Goal: Task Accomplishment & Management: Complete application form

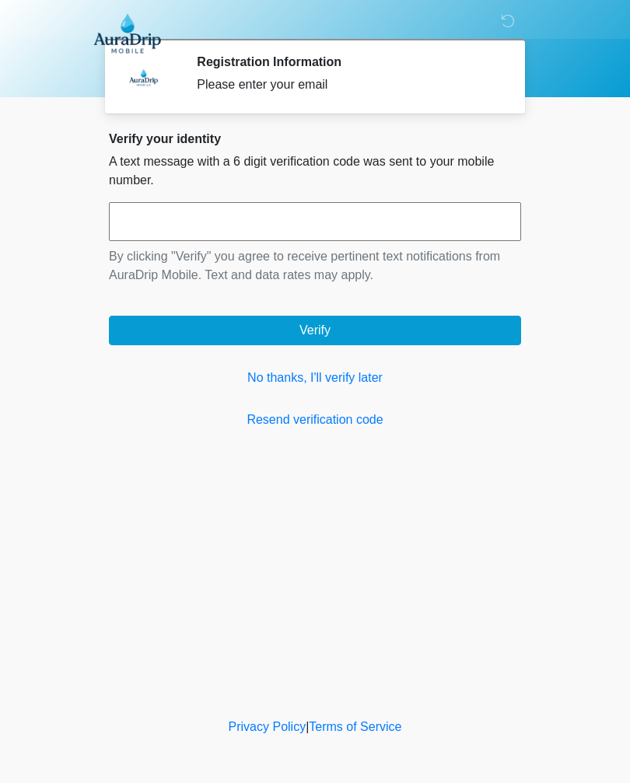
click at [246, 210] on input "text" at bounding box center [315, 221] width 412 height 39
type input "******"
click at [437, 328] on button "Verify" at bounding box center [315, 331] width 412 height 30
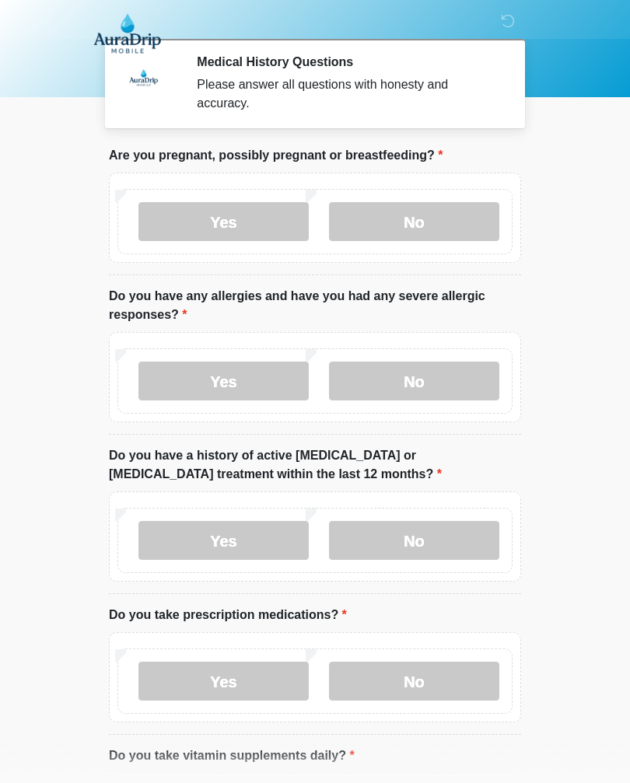
click at [453, 224] on label "No" at bounding box center [414, 221] width 170 height 39
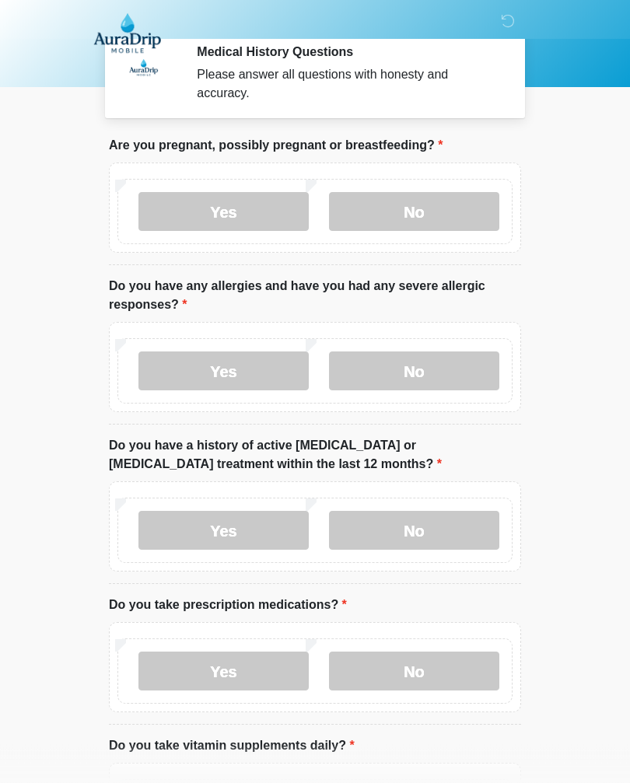
click at [170, 365] on label "Yes" at bounding box center [223, 371] width 170 height 39
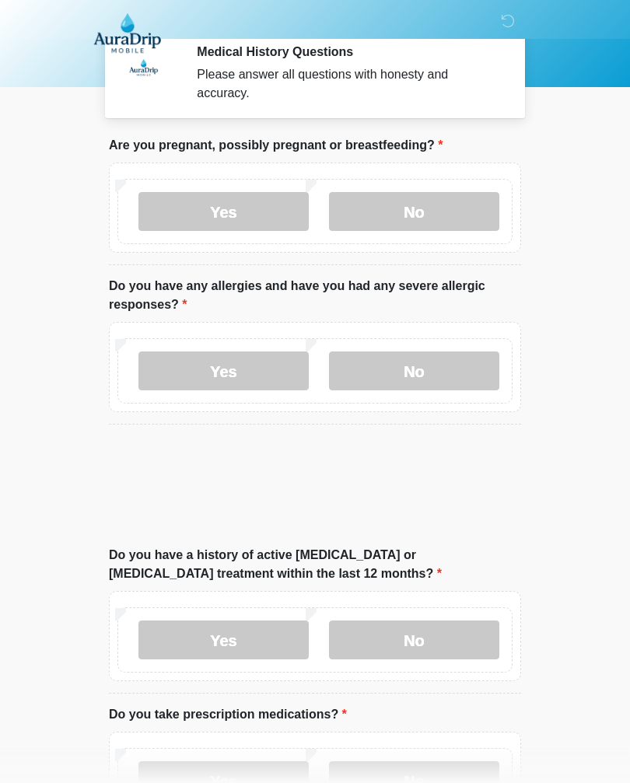
scroll to position [10, 0]
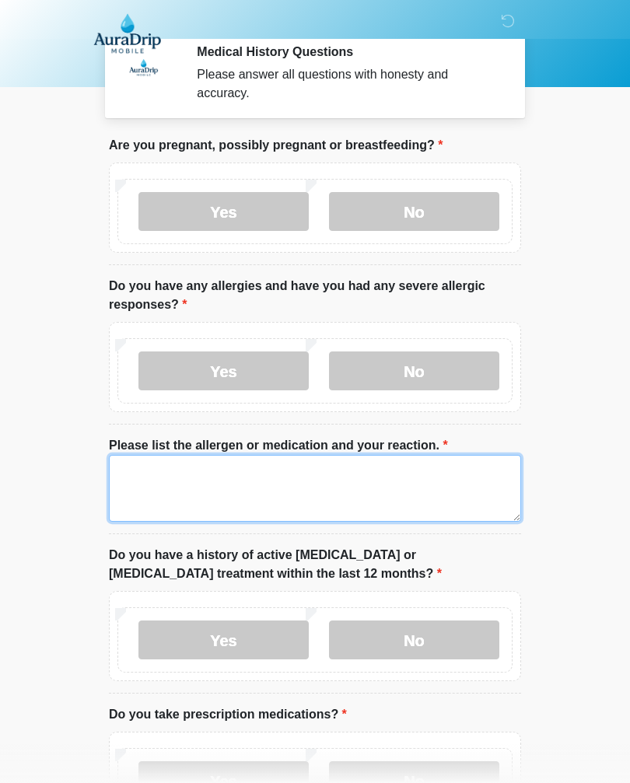
click at [155, 478] on textarea "Please list the allergen or medication and your reaction." at bounding box center [315, 488] width 412 height 67
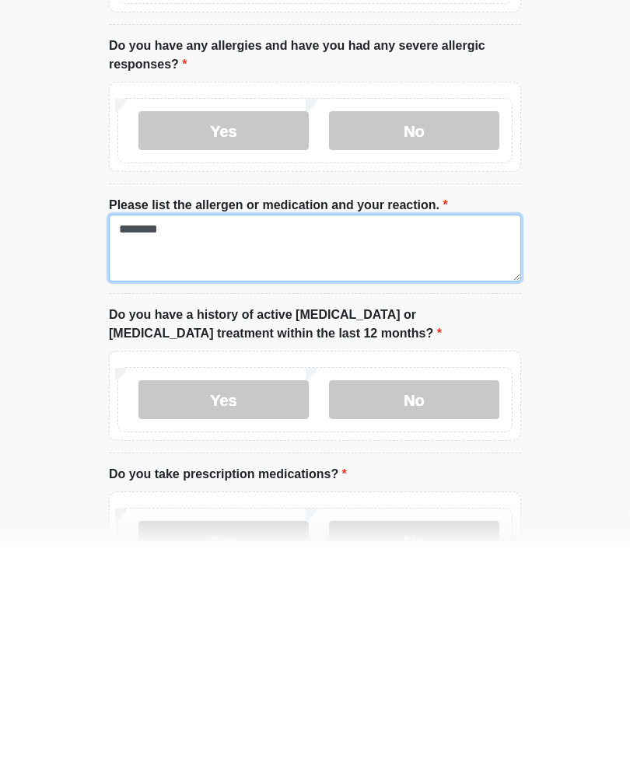
type textarea "********"
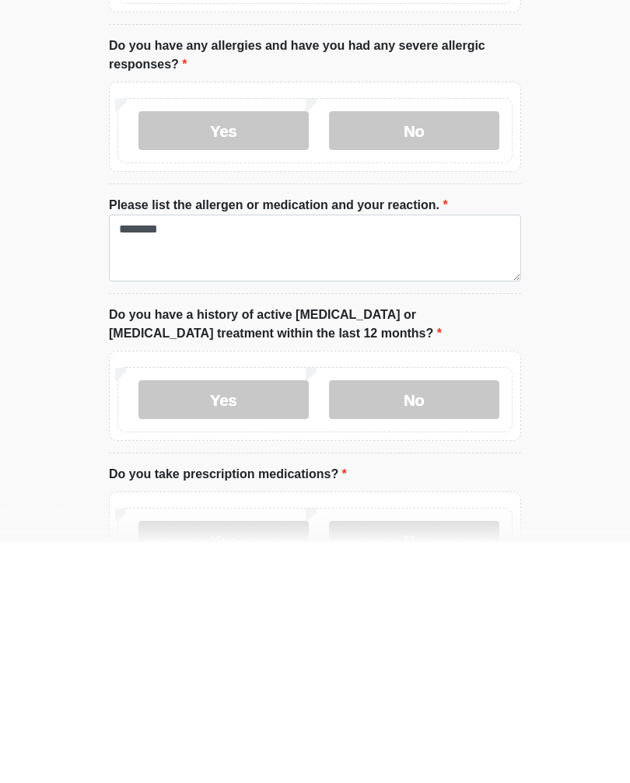
click at [364, 621] on label "No" at bounding box center [414, 640] width 170 height 39
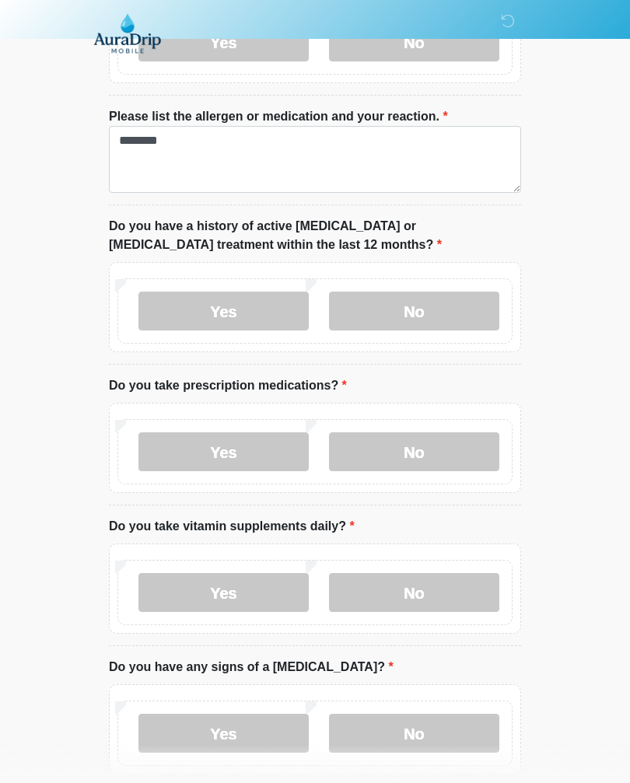
scroll to position [344, 0]
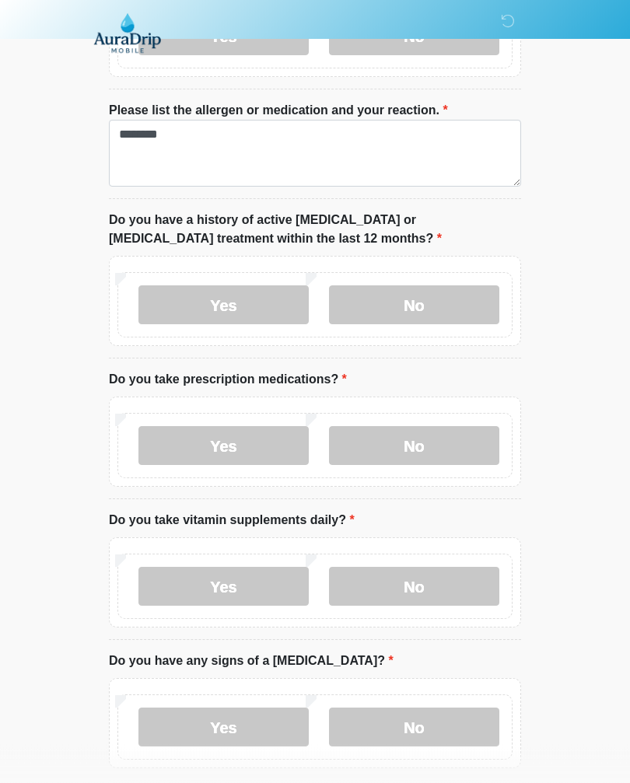
click at [375, 446] on label "No" at bounding box center [414, 446] width 170 height 39
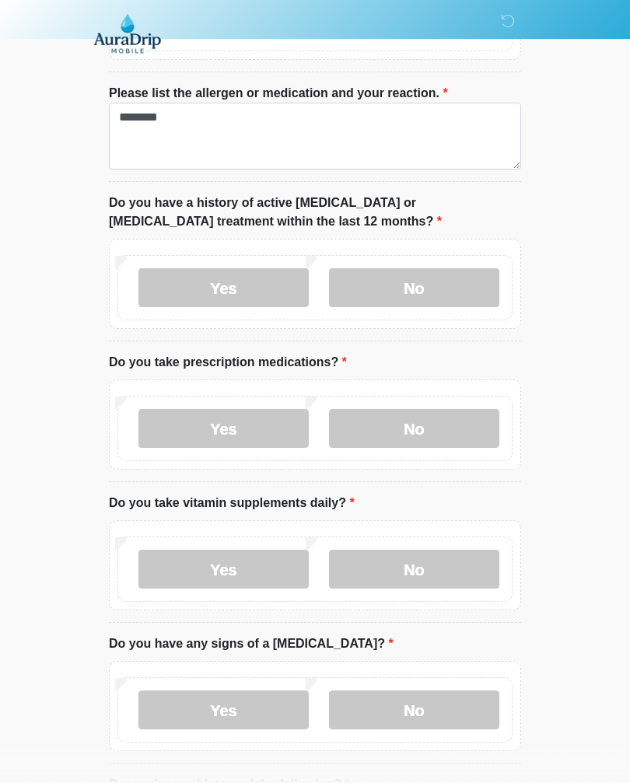
scroll to position [411, 0]
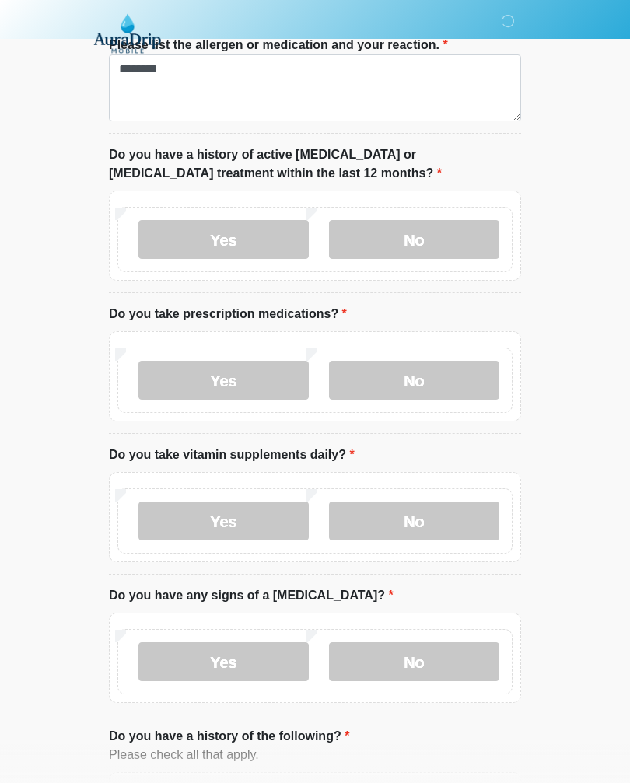
click at [182, 507] on label "Yes" at bounding box center [223, 521] width 170 height 39
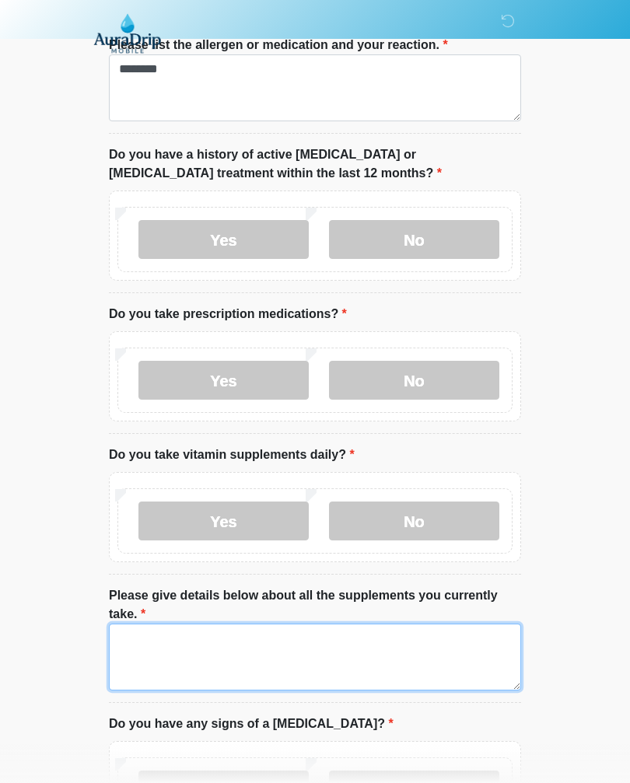
click at [155, 662] on textarea "Please give details below about all the supplements you currently take." at bounding box center [315, 657] width 412 height 67
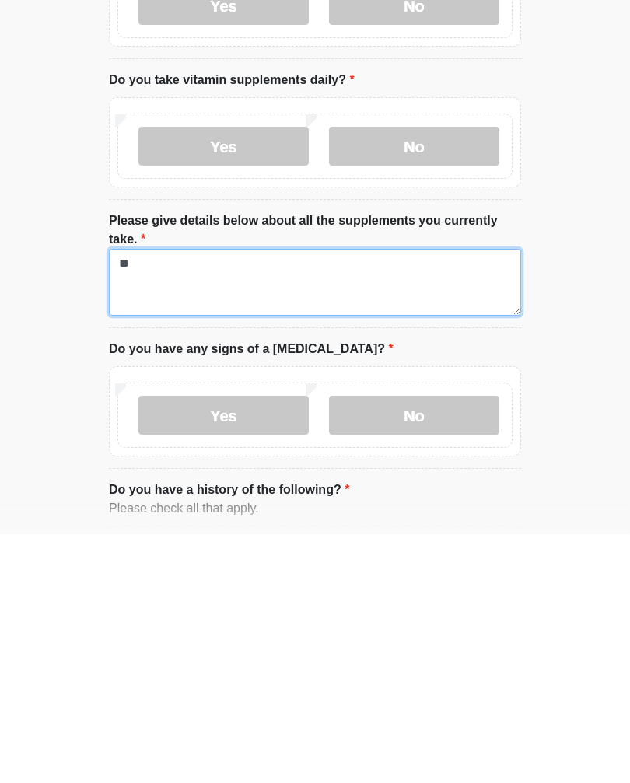
type textarea "*"
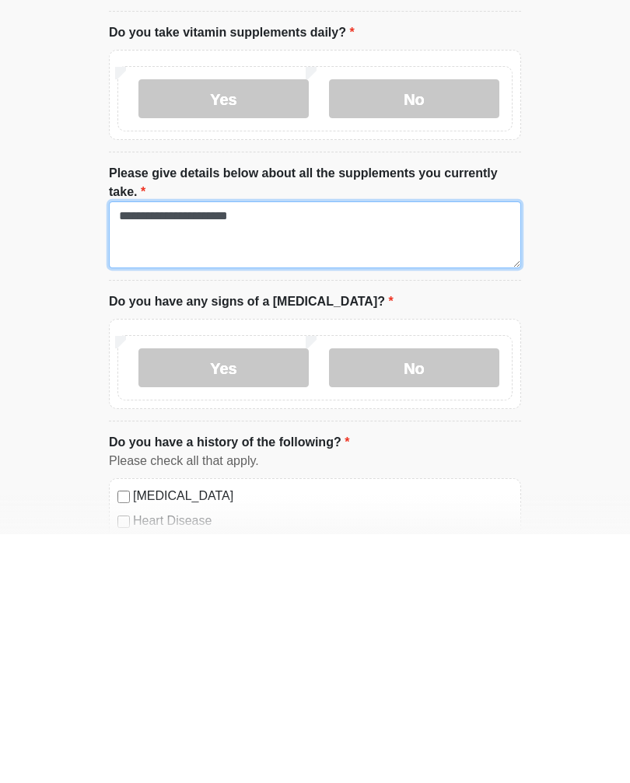
type textarea "**********"
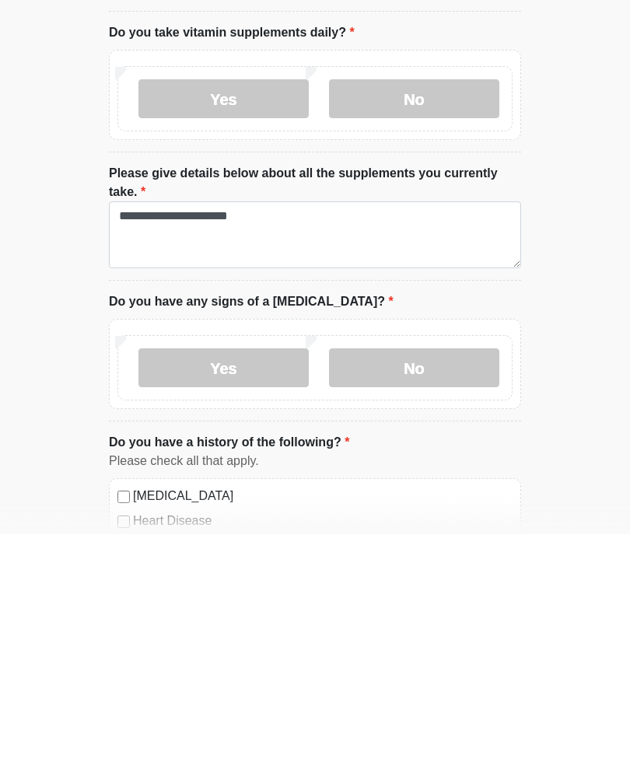
click at [377, 597] on label "No" at bounding box center [414, 616] width 170 height 39
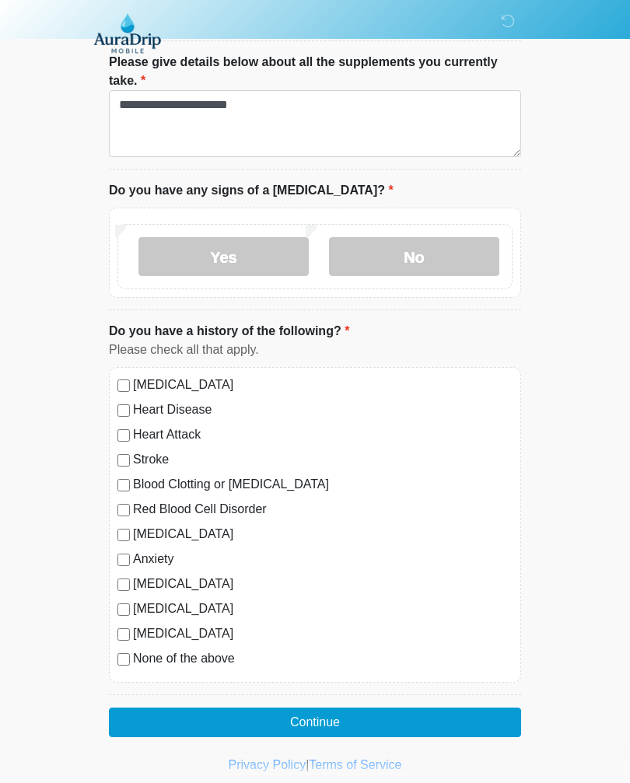
scroll to position [953, 0]
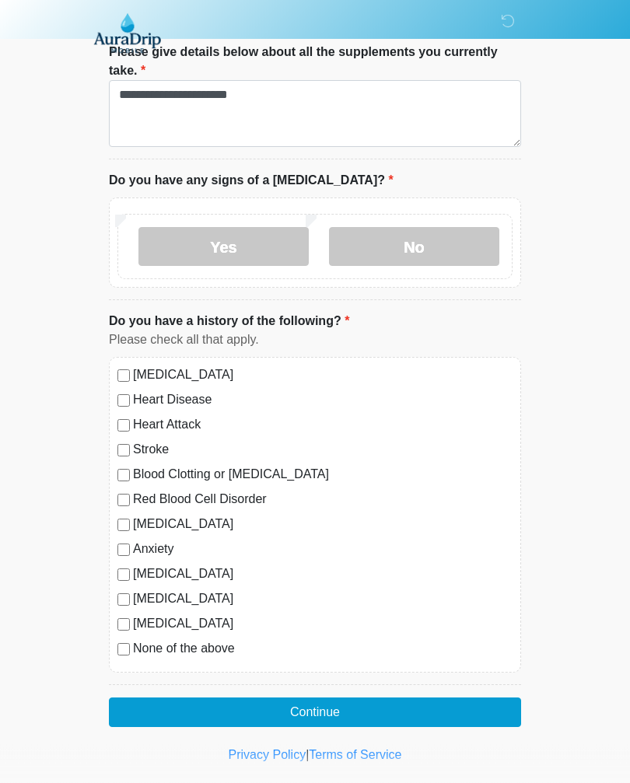
click at [150, 718] on button "Continue" at bounding box center [315, 713] width 412 height 30
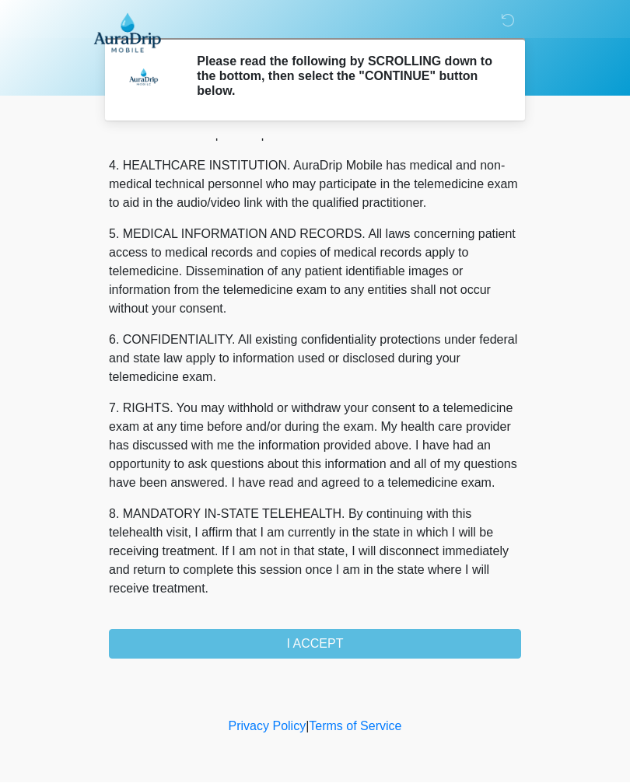
scroll to position [449, 0]
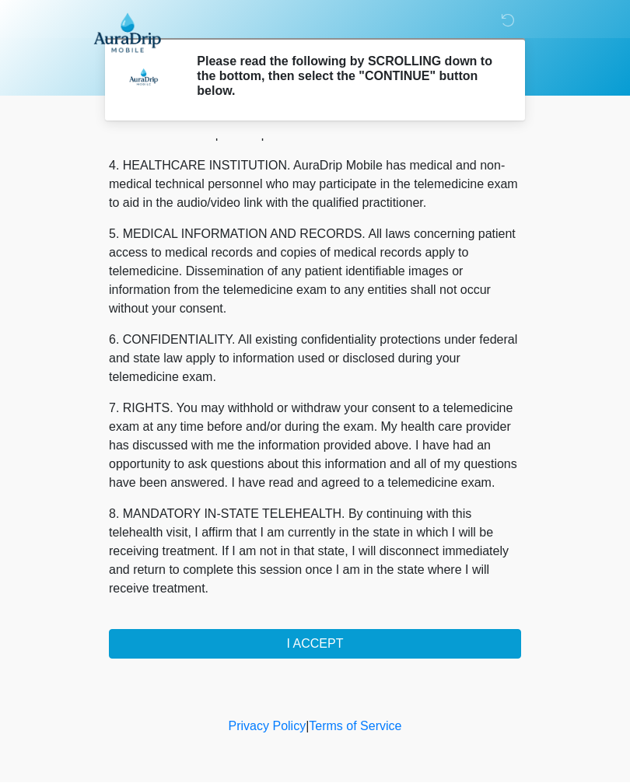
click at [170, 647] on button "I ACCEPT" at bounding box center [315, 645] width 412 height 30
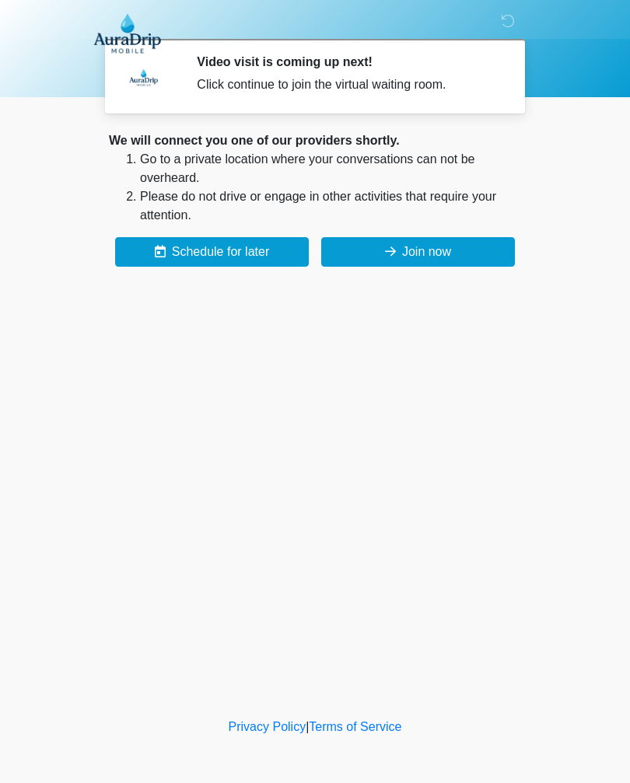
click at [424, 257] on button "Join now" at bounding box center [418, 252] width 194 height 30
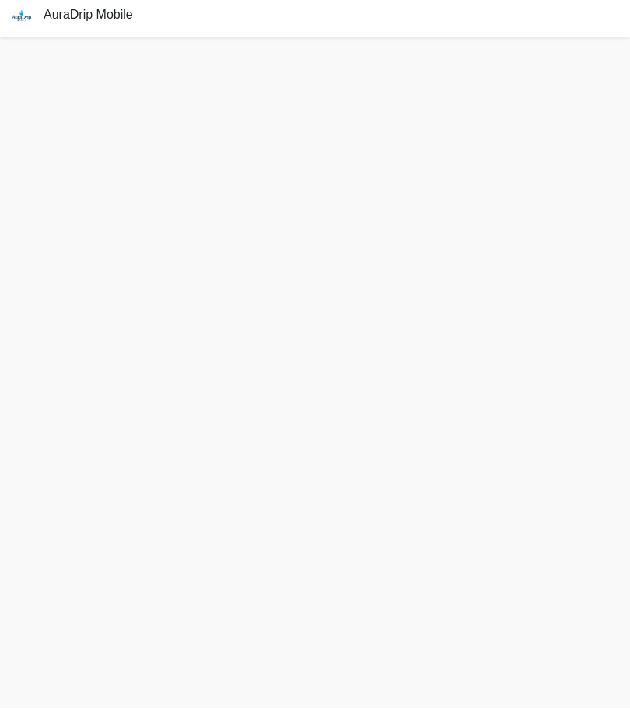
scroll to position [30, 0]
